Goal: Check status: Check status

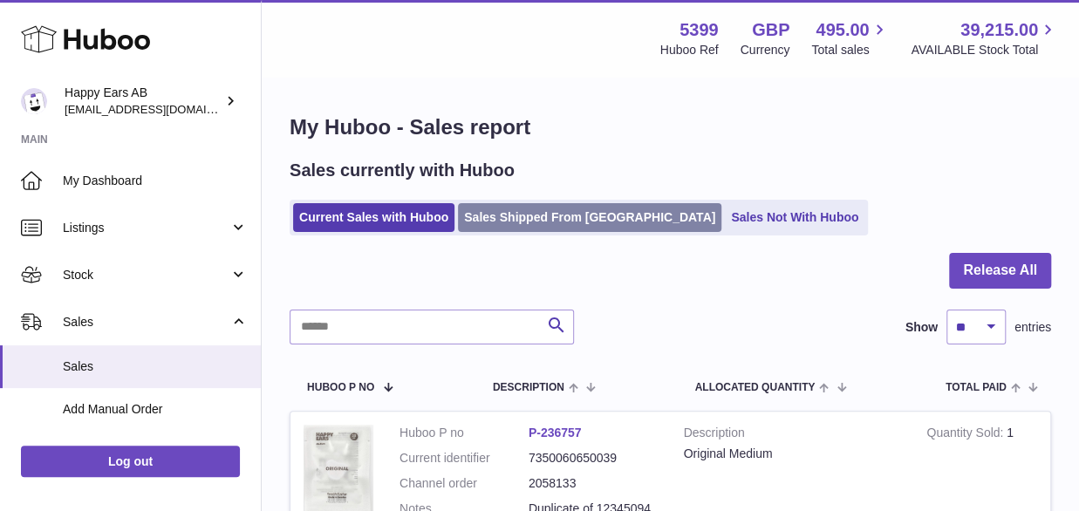
click at [495, 204] on link "Sales Shipped From [GEOGRAPHIC_DATA]" at bounding box center [589, 217] width 263 height 29
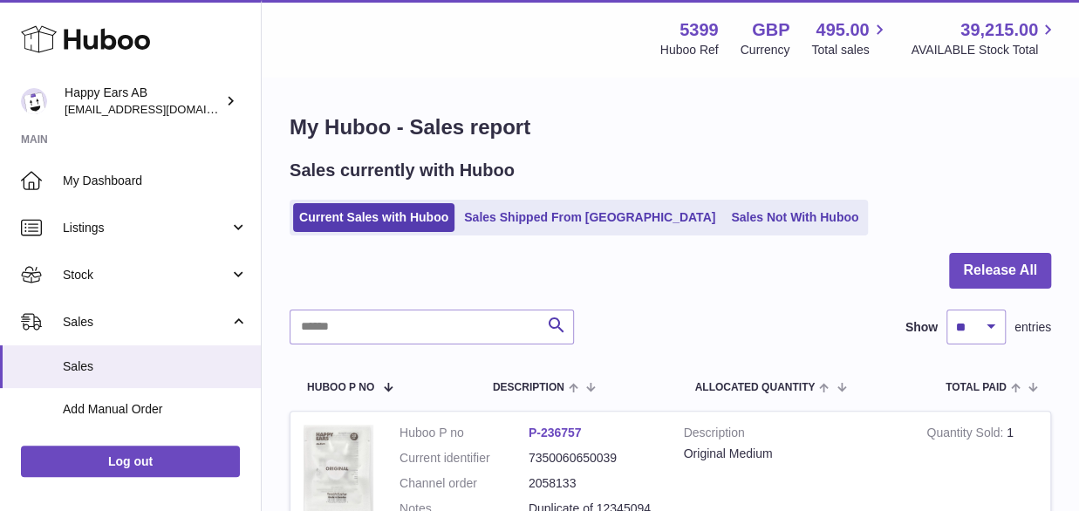
click at [494, 202] on ul "Current Sales with Huboo Sales Shipped From [GEOGRAPHIC_DATA] Sales Not With Hu…" at bounding box center [579, 218] width 578 height 36
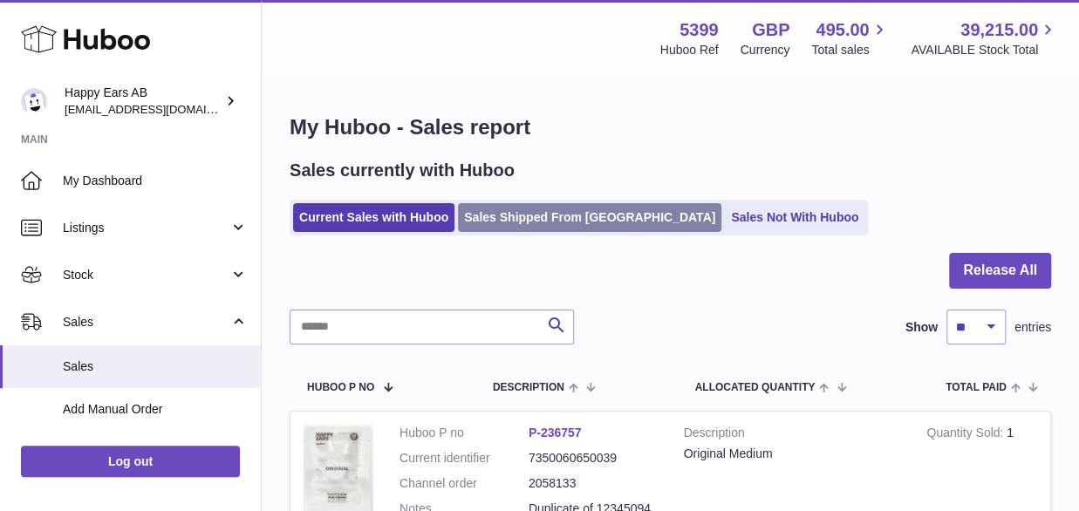
click at [493, 208] on ul "Current Sales with Huboo Sales Shipped From [GEOGRAPHIC_DATA] Sales Not With Hu…" at bounding box center [579, 218] width 578 height 36
click at [494, 219] on link "Sales Shipped From [GEOGRAPHIC_DATA]" at bounding box center [589, 217] width 263 height 29
click at [493, 207] on link "Sales Shipped From [GEOGRAPHIC_DATA]" at bounding box center [589, 217] width 263 height 29
click at [498, 213] on link "Sales Shipped From [GEOGRAPHIC_DATA]" at bounding box center [589, 217] width 263 height 29
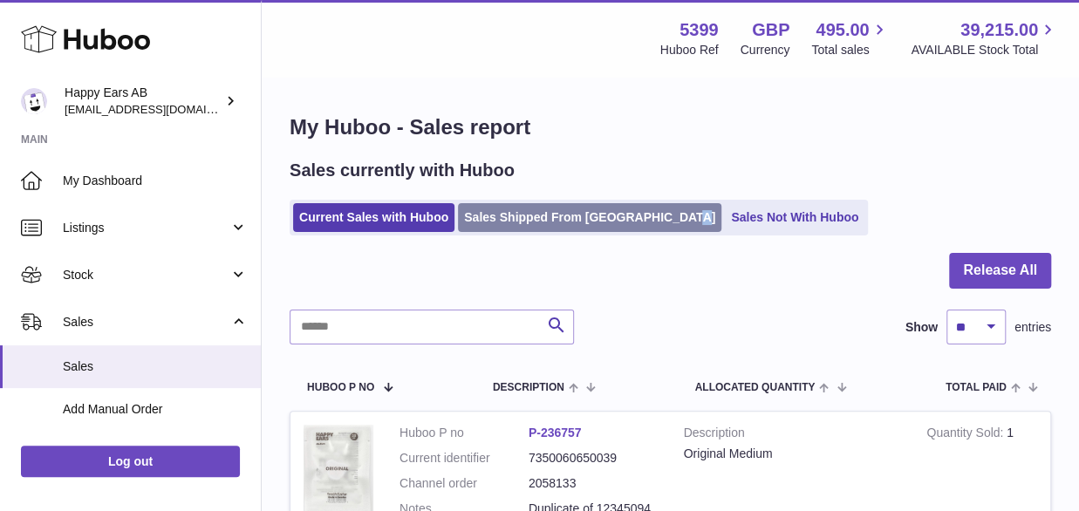
click at [498, 213] on link "Sales Shipped From [GEOGRAPHIC_DATA]" at bounding box center [589, 217] width 263 height 29
click at [501, 214] on link "Sales Shipped From Huboo" at bounding box center [589, 217] width 263 height 29
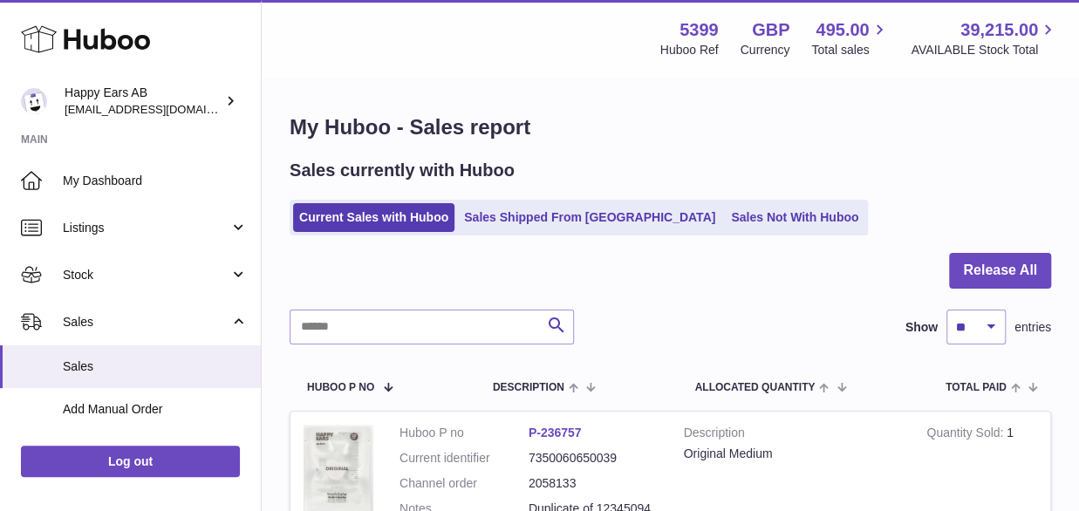
click at [501, 263] on div at bounding box center [670, 281] width 761 height 57
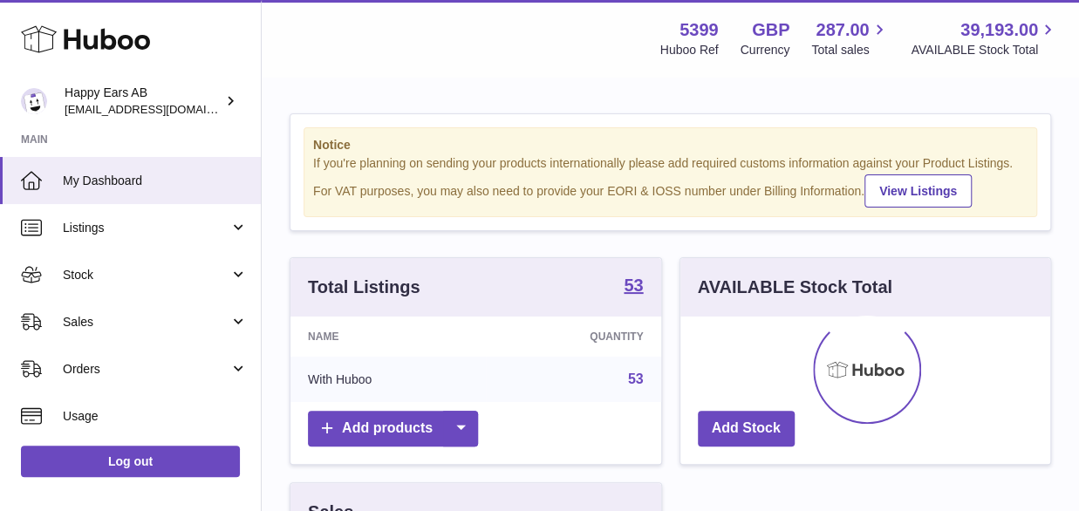
scroll to position [272, 370]
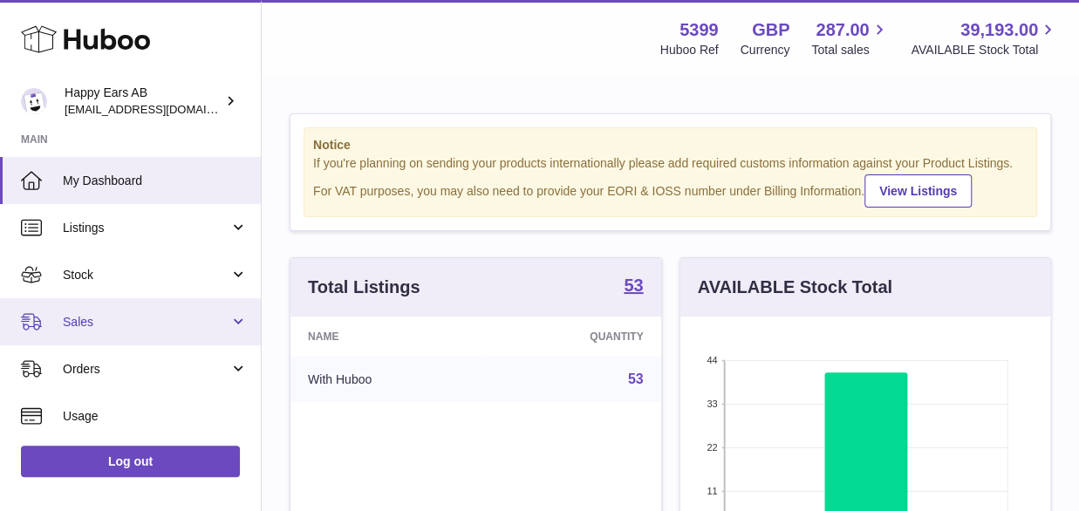
click at [146, 315] on span "Sales" at bounding box center [146, 322] width 167 height 17
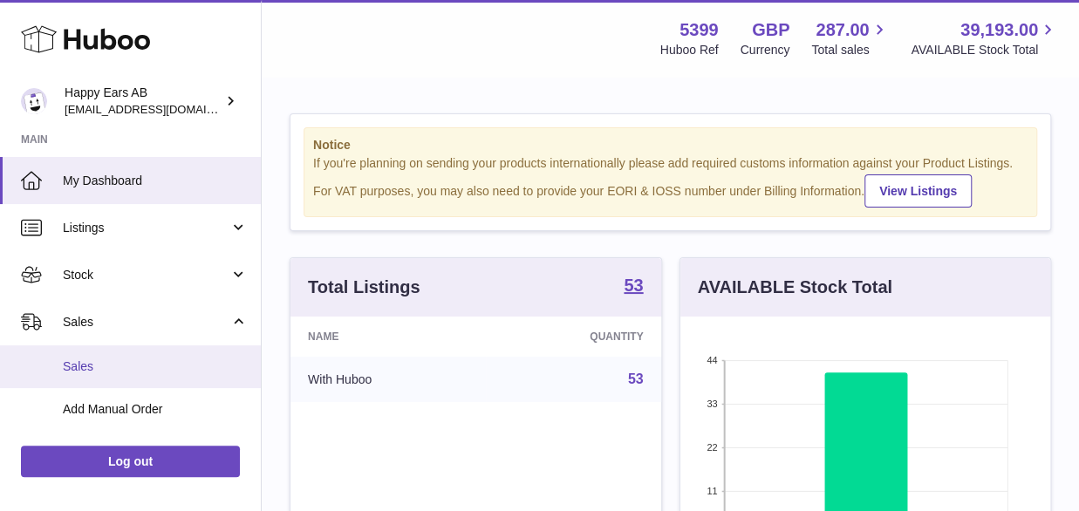
click at [78, 357] on link "Sales" at bounding box center [130, 366] width 261 height 43
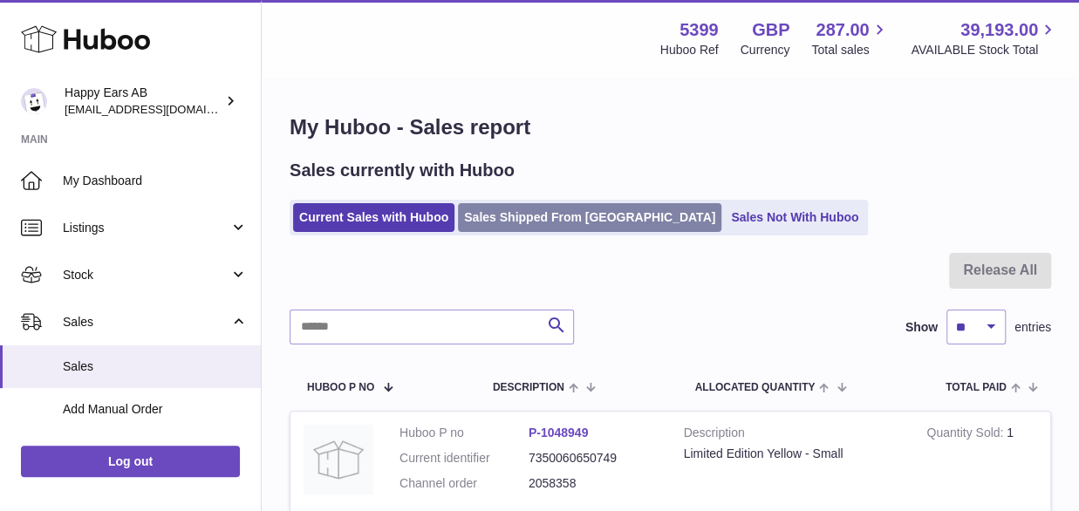
click at [497, 208] on link "Sales Shipped From [GEOGRAPHIC_DATA]" at bounding box center [589, 217] width 263 height 29
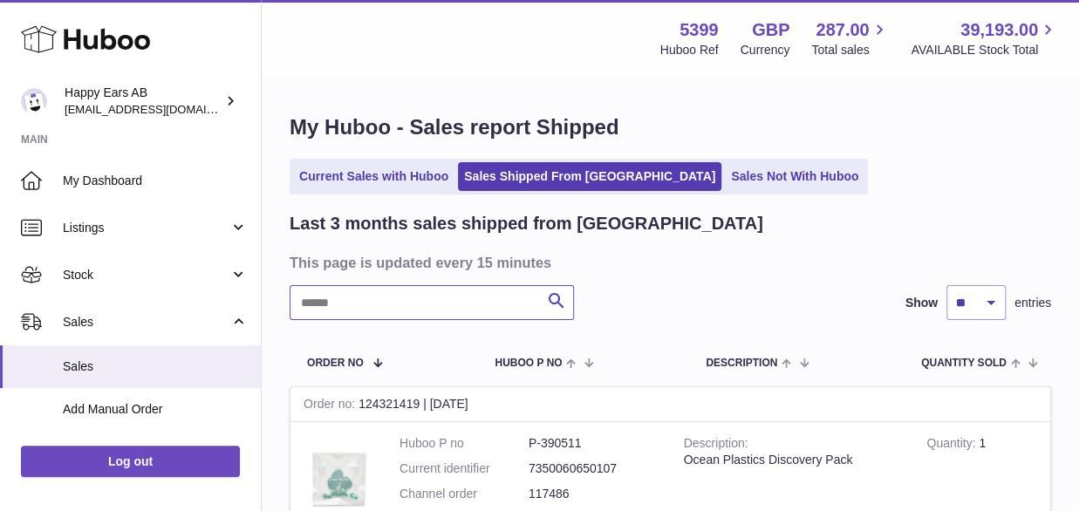
click at [344, 303] on input "text" at bounding box center [432, 302] width 284 height 35
paste input "*******"
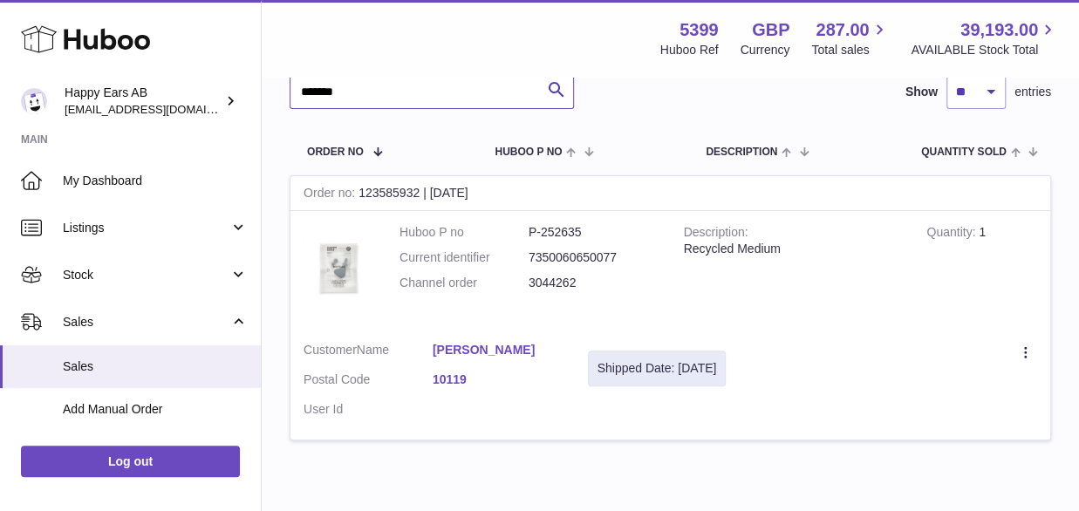
scroll to position [211, 0]
type input "*******"
click at [1018, 355] on icon at bounding box center [1027, 353] width 20 height 17
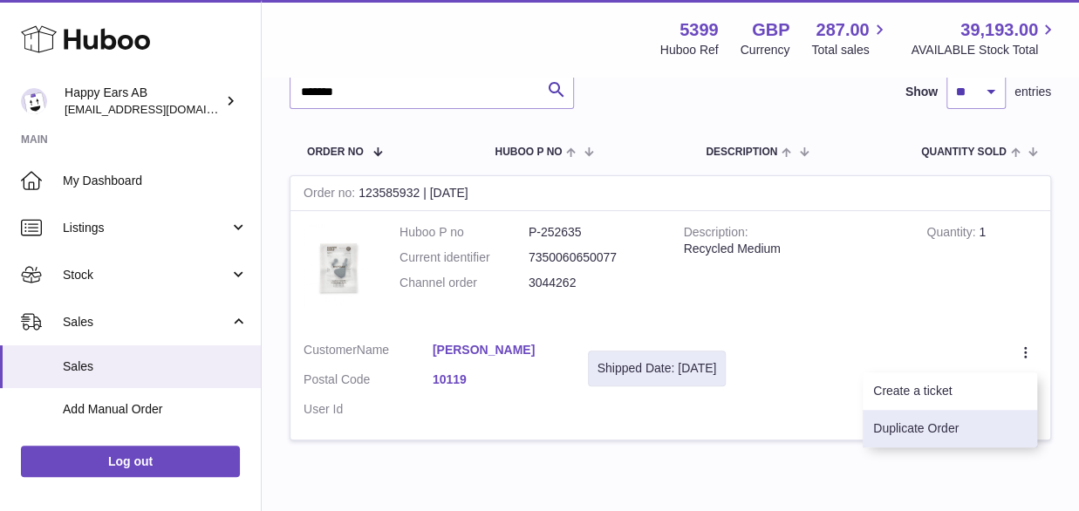
click at [935, 427] on li "Duplicate Order" at bounding box center [949, 428] width 174 height 37
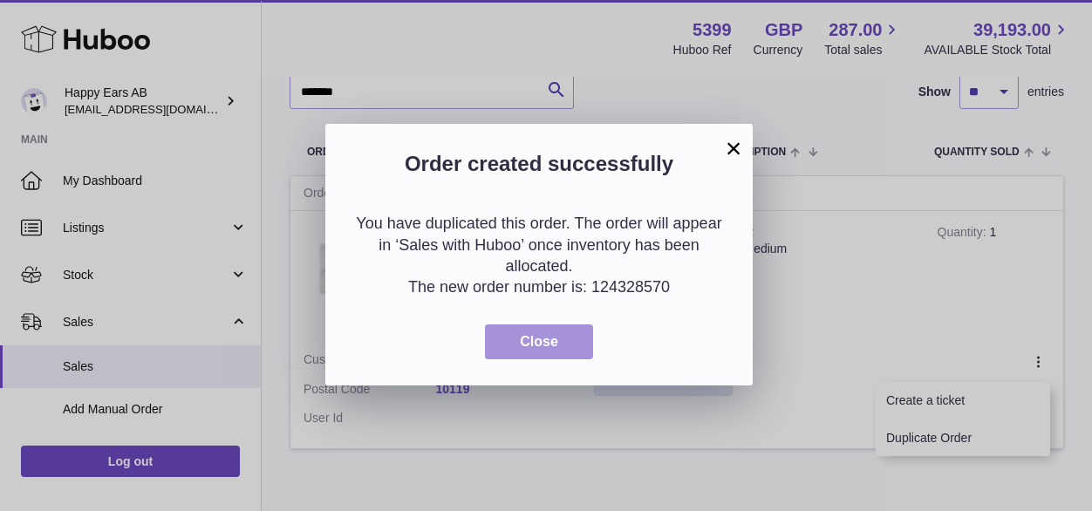
click at [558, 334] on button "Close" at bounding box center [539, 342] width 108 height 36
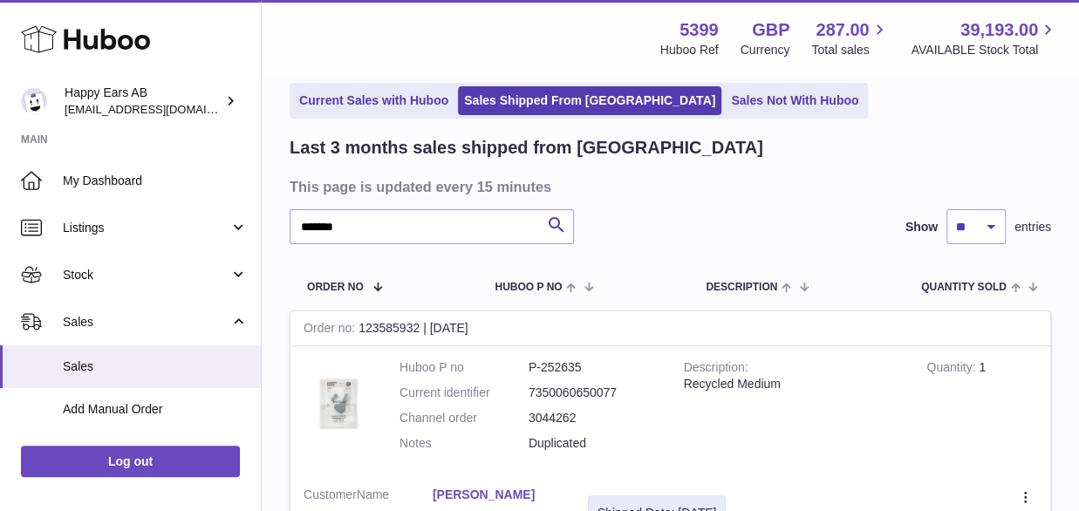
scroll to position [0, 0]
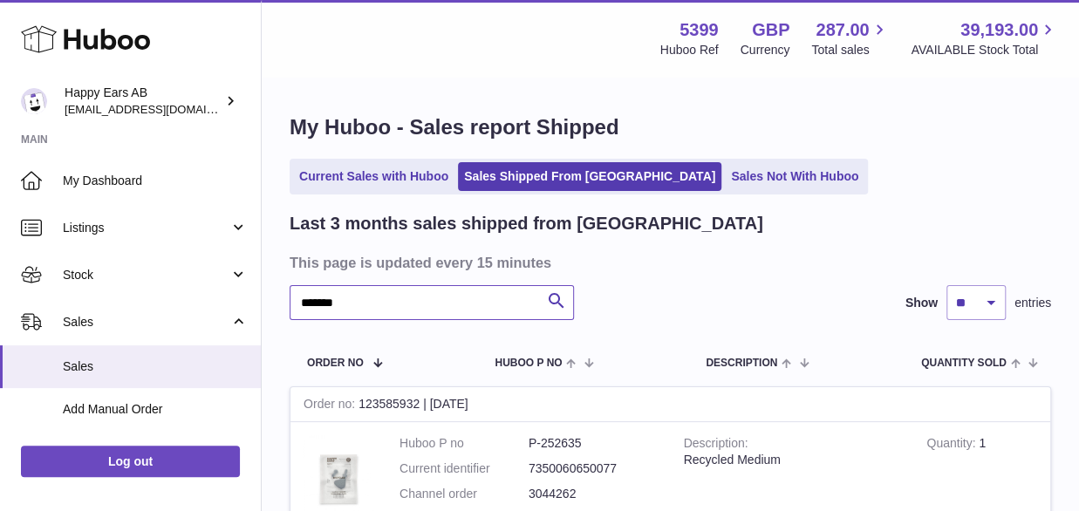
drag, startPoint x: 309, startPoint y: 298, endPoint x: 242, endPoint y: 260, distance: 77.3
click at [279, 294] on div "My Huboo - Sales report Shipped Current Sales with Huboo Sales Shipped From [GE…" at bounding box center [670, 396] width 817 height 637
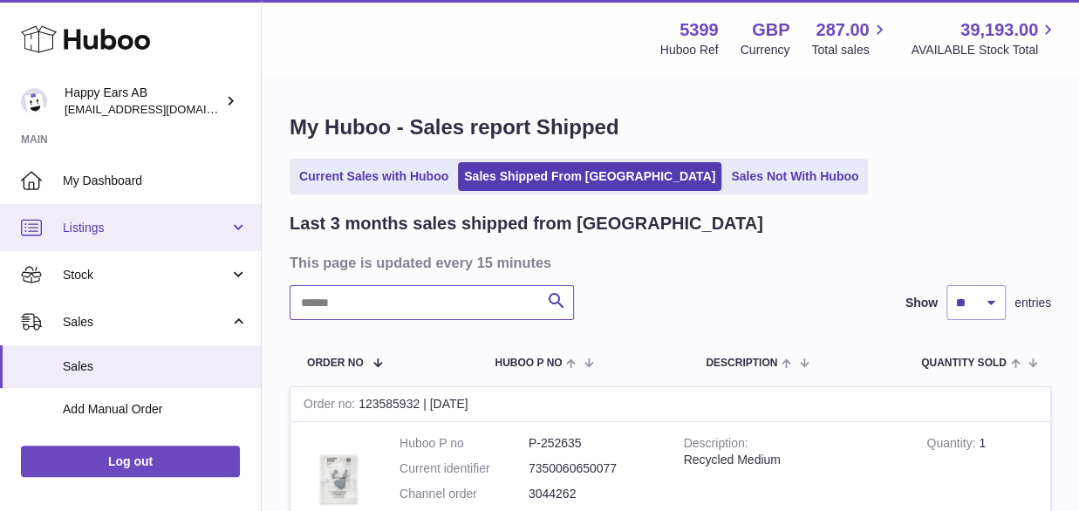
paste input "*******"
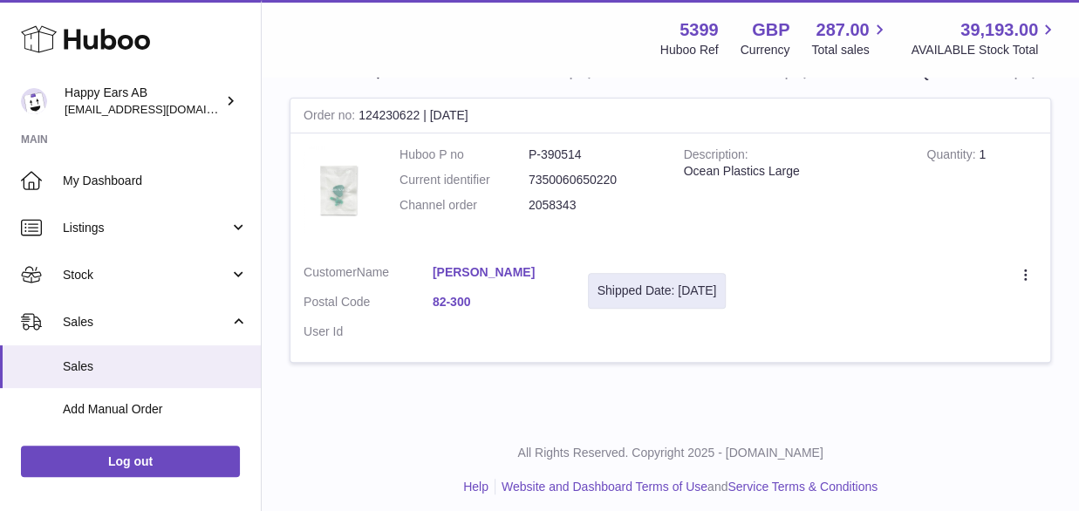
scroll to position [298, 0]
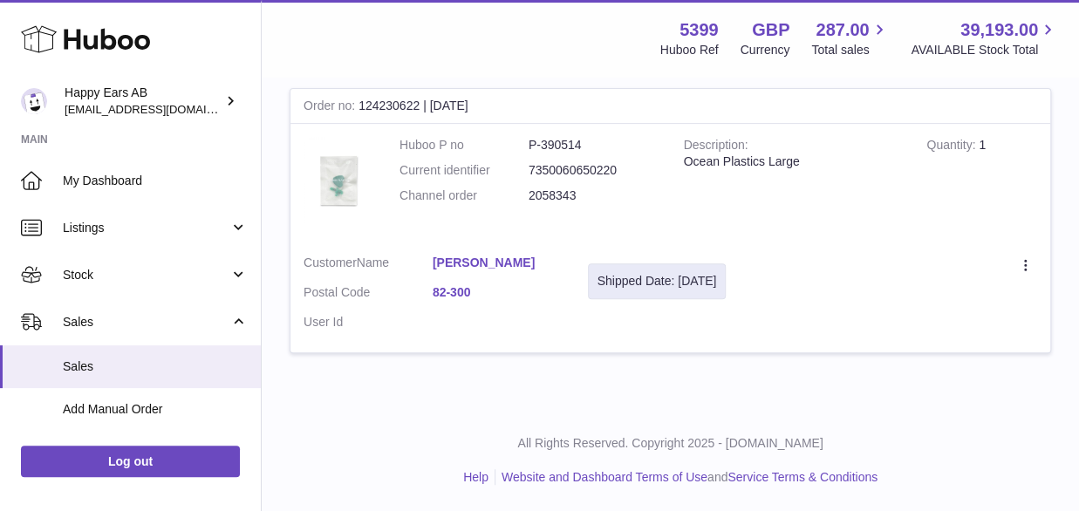
type input "*******"
